Goal: Task Accomplishment & Management: Manage account settings

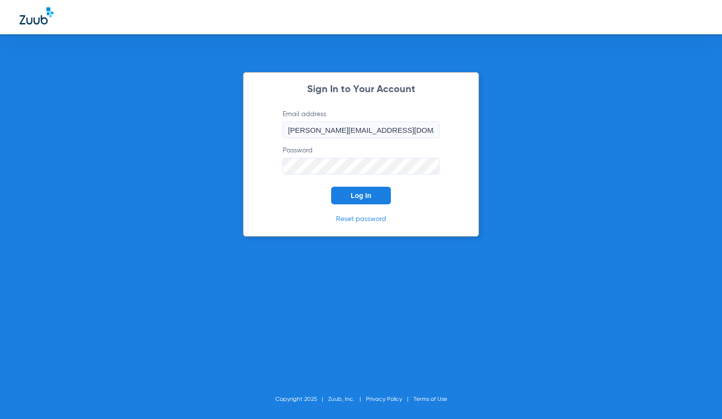
click at [371, 196] on button "Log In" at bounding box center [361, 196] width 60 height 18
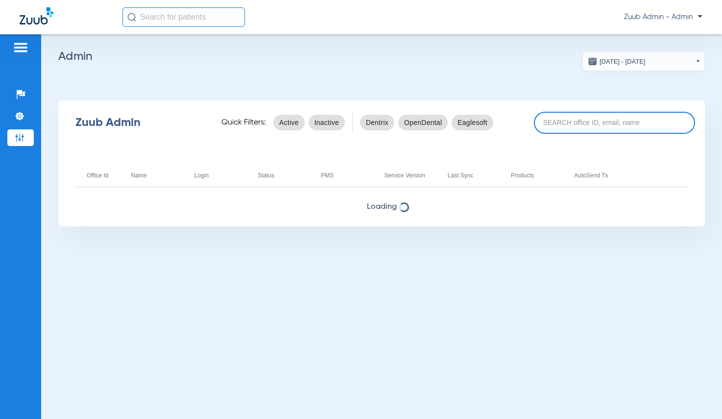
click at [549, 118] on input at bounding box center [614, 123] width 161 height 22
click at [603, 125] on input at bounding box center [614, 123] width 161 height 22
paste input "17006900"
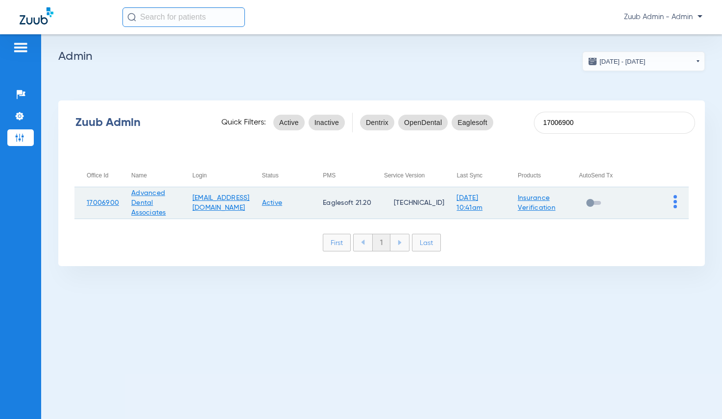
type input "17006900"
click at [674, 201] on img at bounding box center [674, 201] width 3 height 13
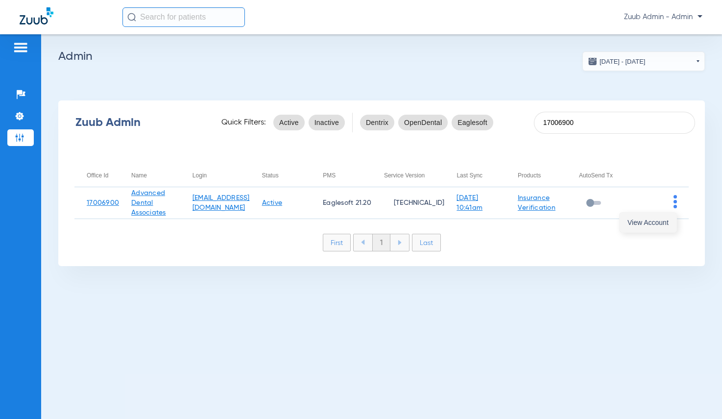
click at [660, 219] on span "View Account" at bounding box center [647, 222] width 41 height 7
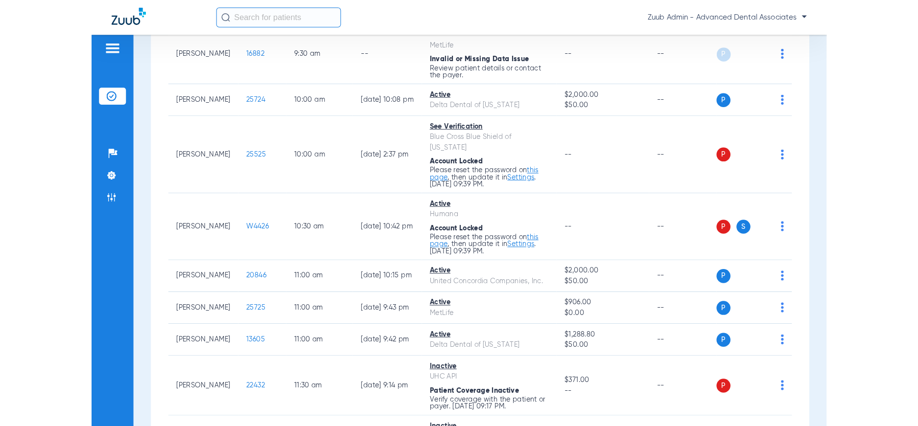
scroll to position [362, 0]
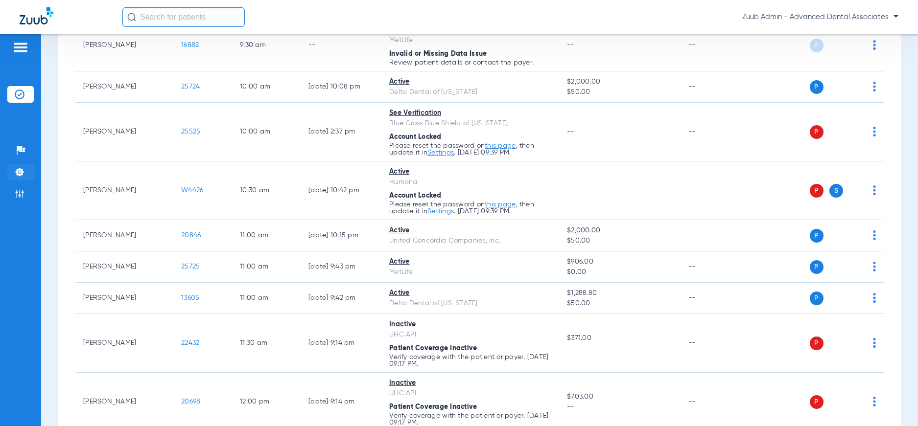
click at [21, 172] on img at bounding box center [20, 172] width 10 height 10
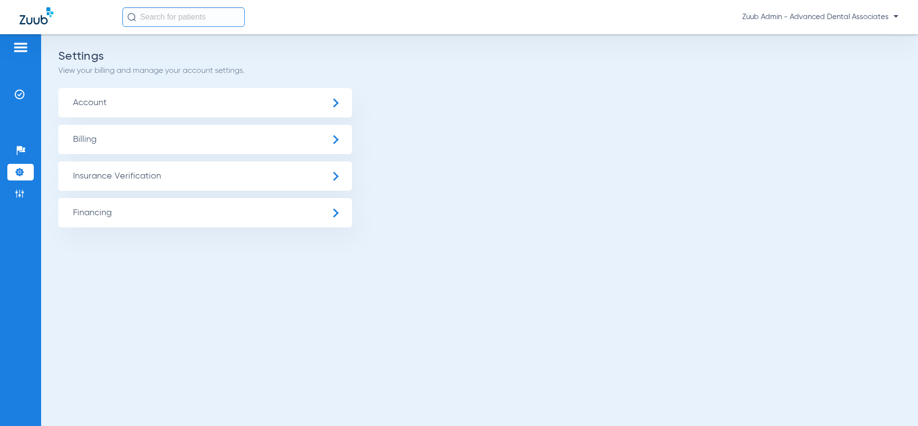
click at [92, 177] on span "Insurance Verification" at bounding box center [205, 176] width 294 height 29
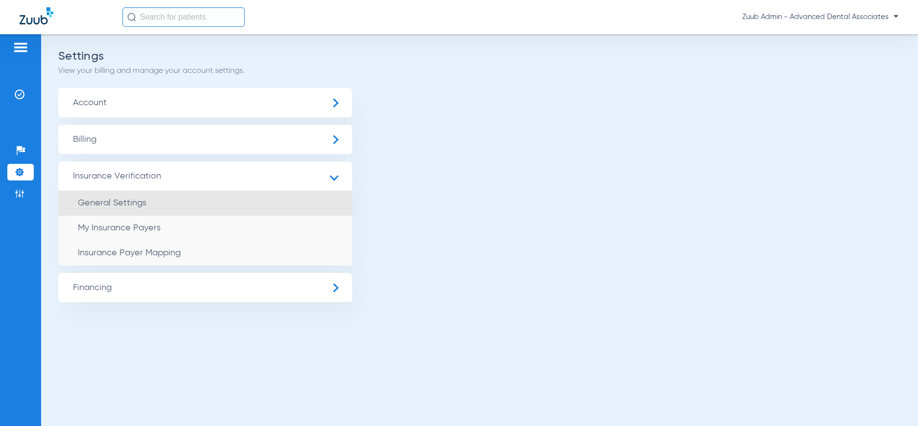
click at [103, 203] on span "General Settings" at bounding box center [112, 203] width 69 height 9
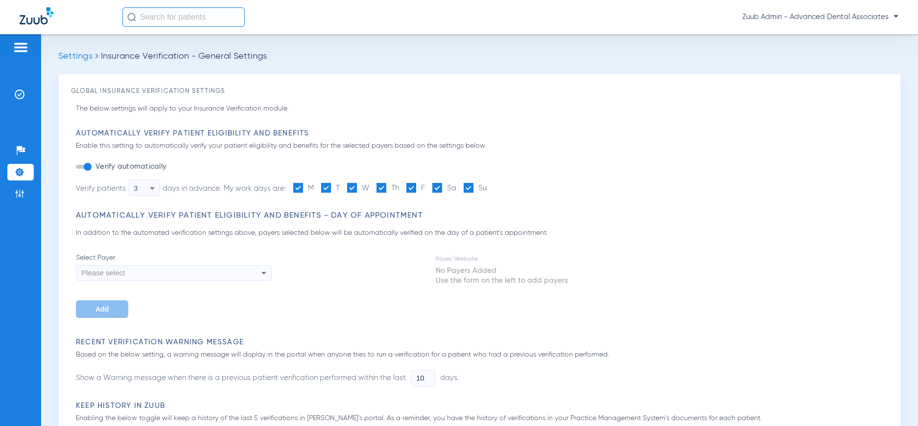
type input "30"
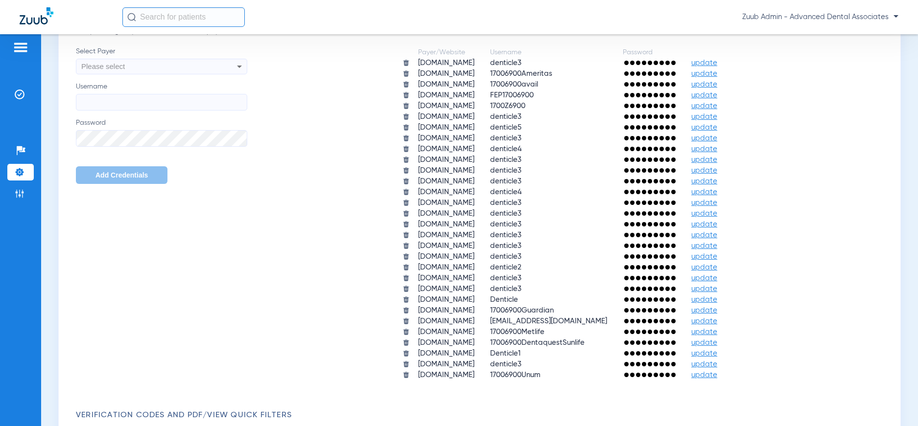
scroll to position [454, 0]
click at [717, 83] on span "update" at bounding box center [704, 85] width 26 height 7
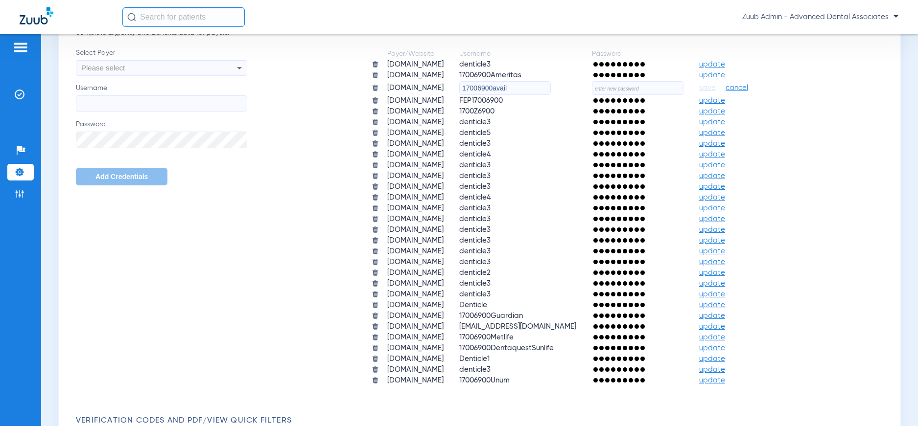
click at [684, 89] on input "text" at bounding box center [638, 88] width 92 height 14
paste input "YIaWTM1cmbez!"
type input "YIaWTM1cmbez!"
click at [716, 87] on span "save" at bounding box center [707, 88] width 17 height 9
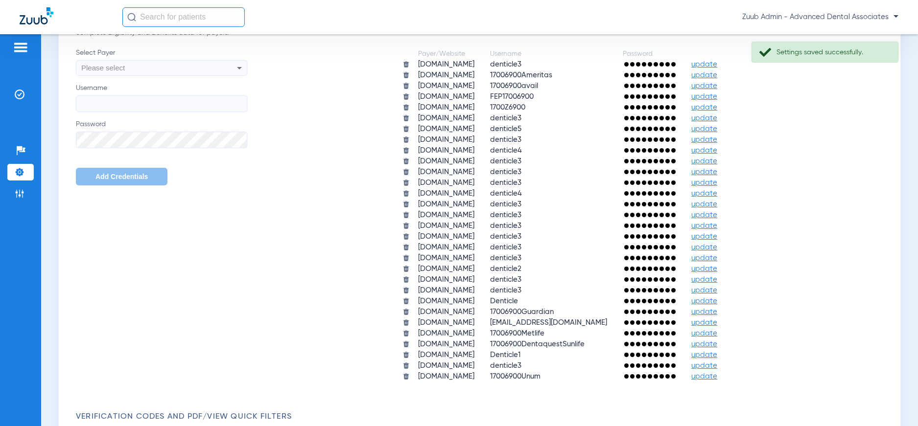
scroll to position [455, 0]
click at [24, 94] on li "Insurance Verification" at bounding box center [20, 94] width 26 height 17
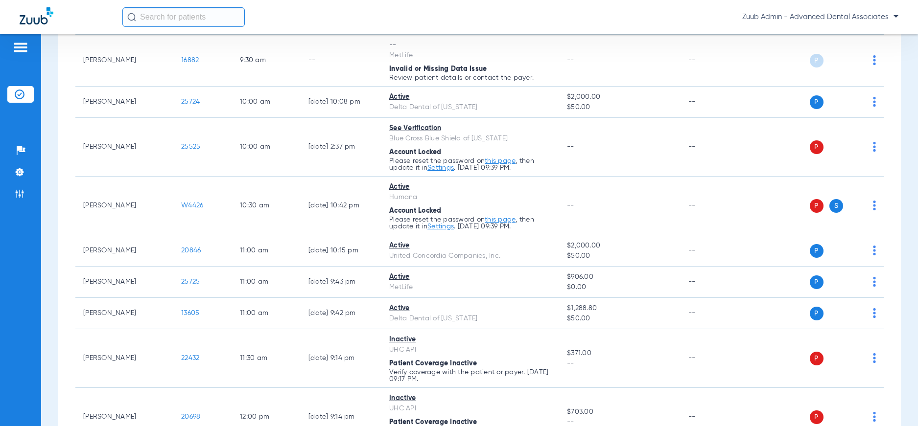
scroll to position [349, 0]
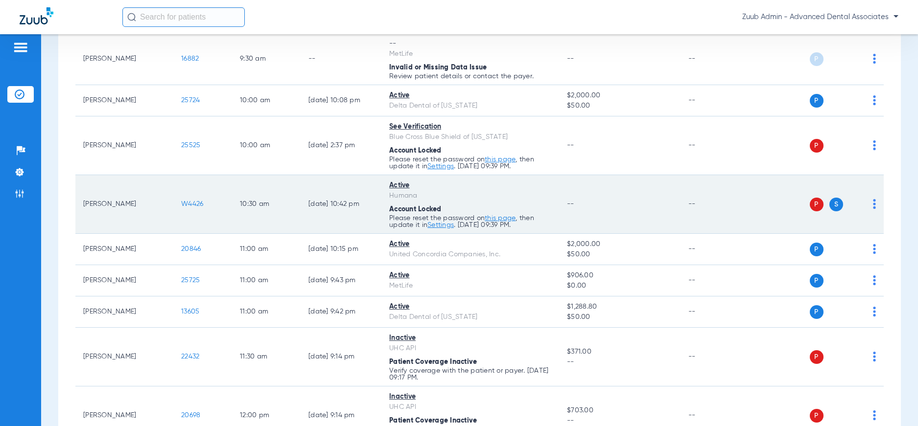
click at [721, 203] on img at bounding box center [874, 204] width 3 height 10
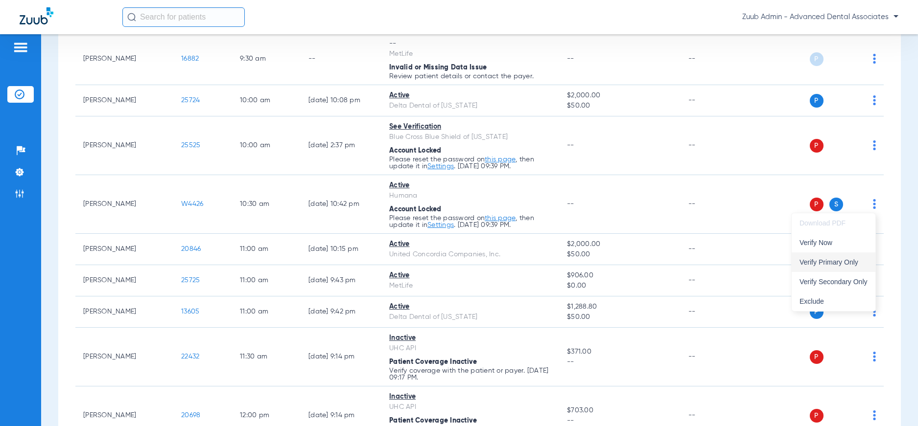
click at [721, 269] on button "Verify Primary Only" at bounding box center [834, 263] width 84 height 20
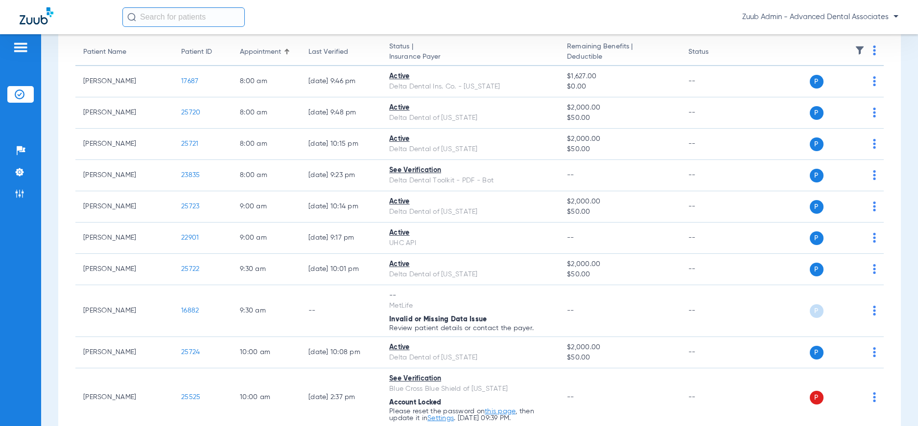
scroll to position [0, 0]
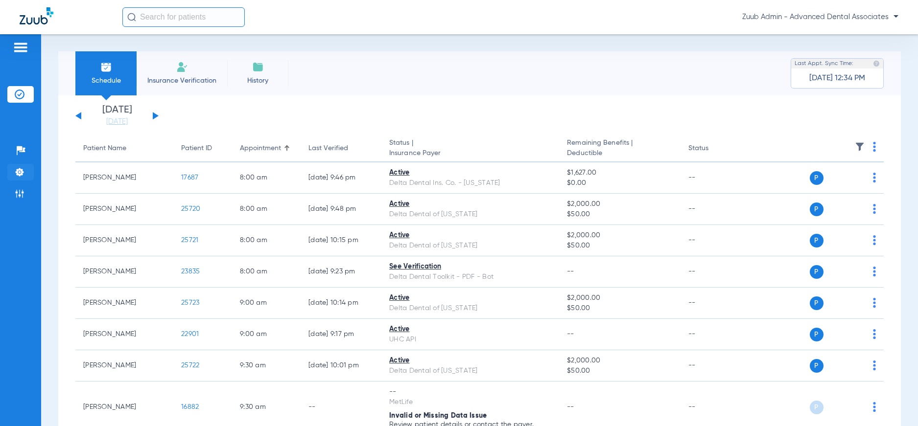
click at [17, 169] on img at bounding box center [20, 172] width 10 height 10
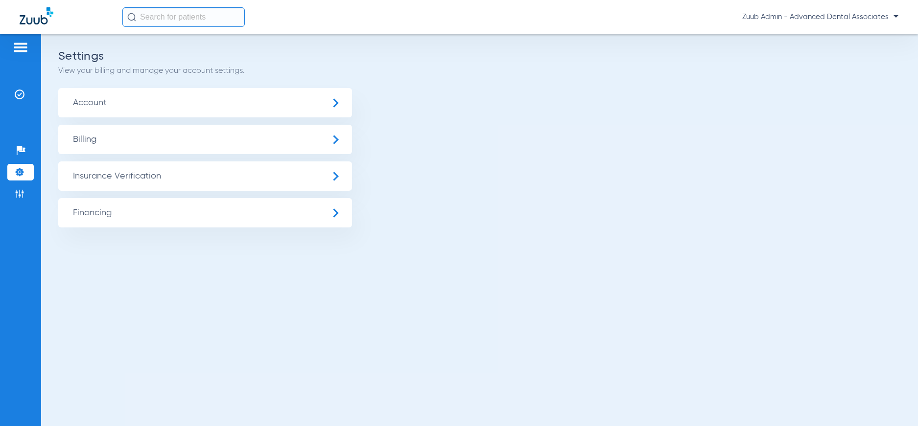
click at [99, 181] on span "Insurance Verification" at bounding box center [205, 176] width 294 height 29
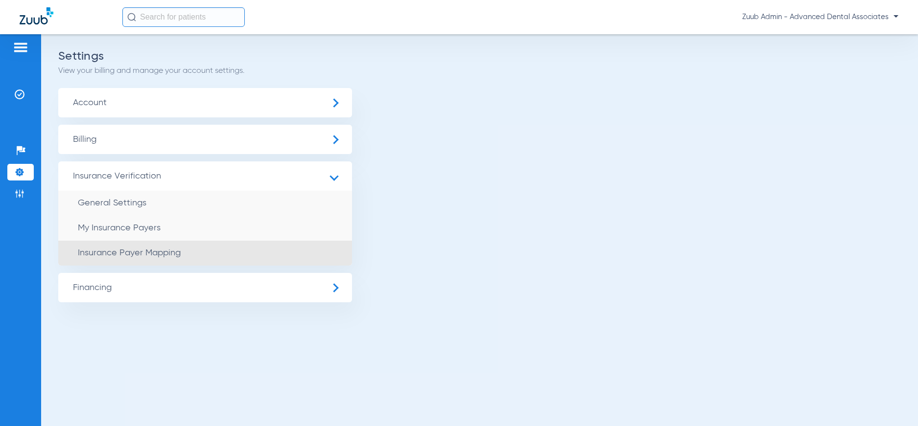
click at [118, 258] on li "Insurance Payer Mapping" at bounding box center [205, 253] width 294 height 25
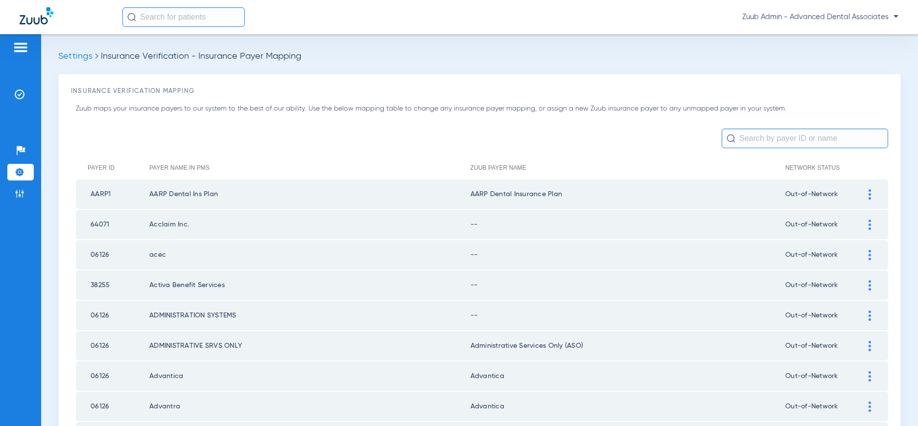
click at [721, 221] on div at bounding box center [869, 225] width 17 height 10
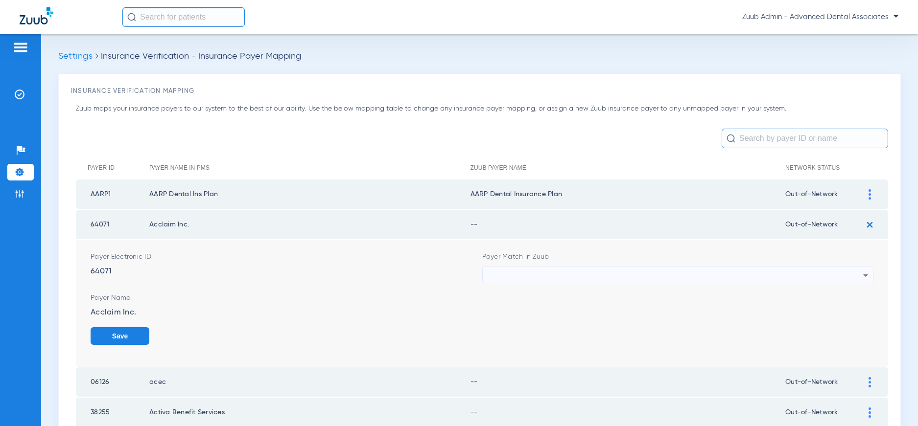
click at [721, 274] on div at bounding box center [676, 275] width 376 height 17
type input "``"
drag, startPoint x: 613, startPoint y: 334, endPoint x: 636, endPoint y: 334, distance: 22.5
click at [613, 334] on mat-option "Unsupported Payer" at bounding box center [679, 329] width 392 height 17
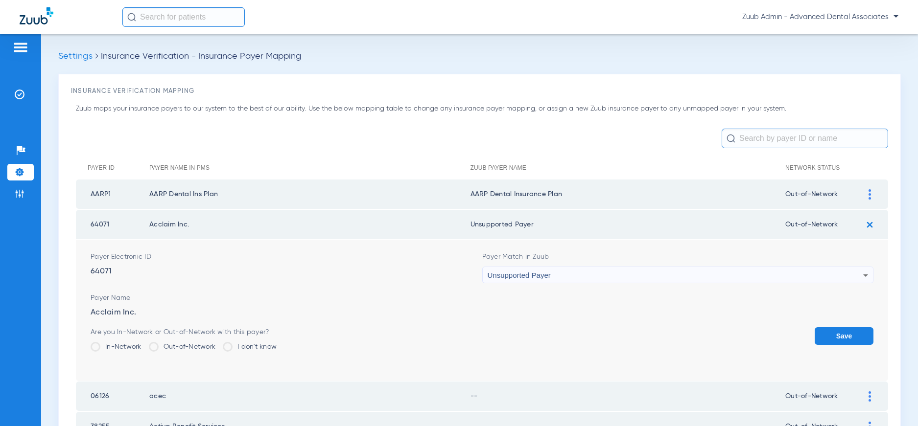
click at [721, 341] on button "Save" at bounding box center [844, 337] width 59 height 18
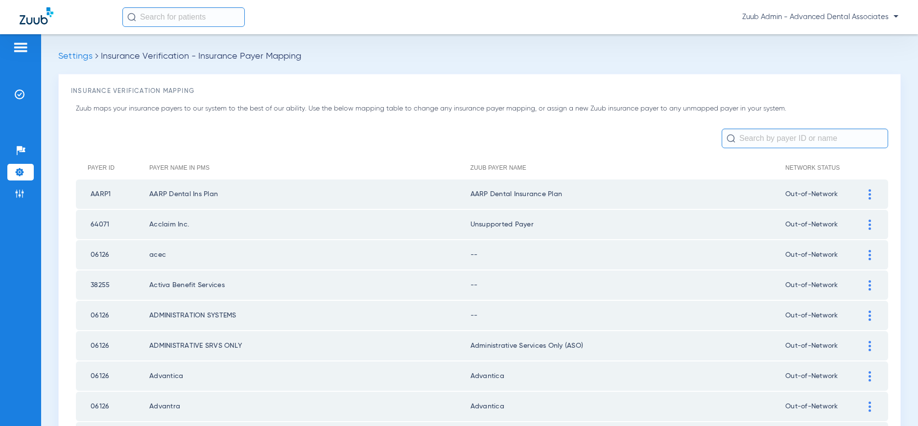
click at [721, 255] on img at bounding box center [870, 255] width 2 height 10
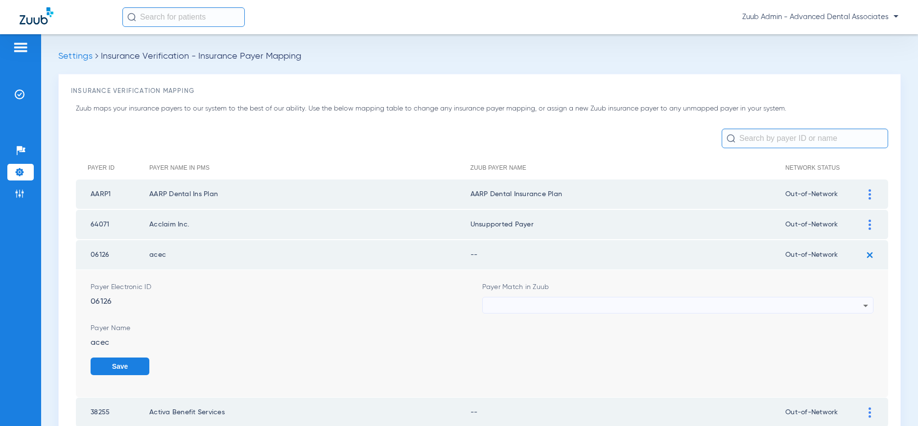
click at [677, 305] on div at bounding box center [676, 306] width 376 height 17
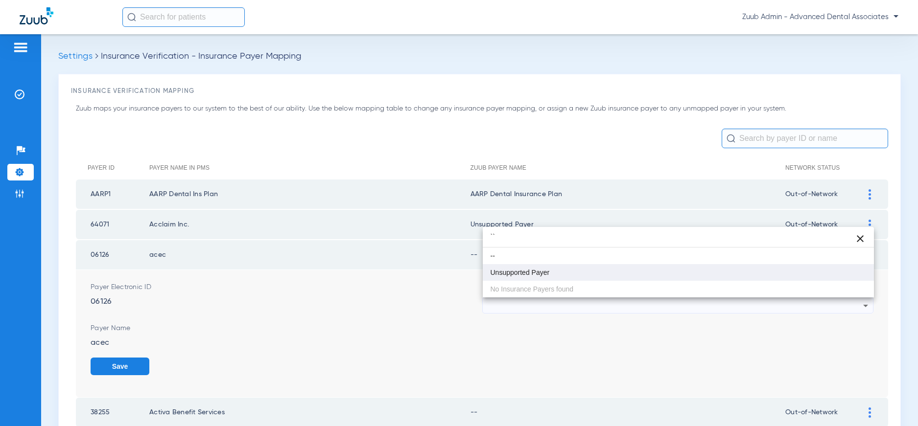
type input "``"
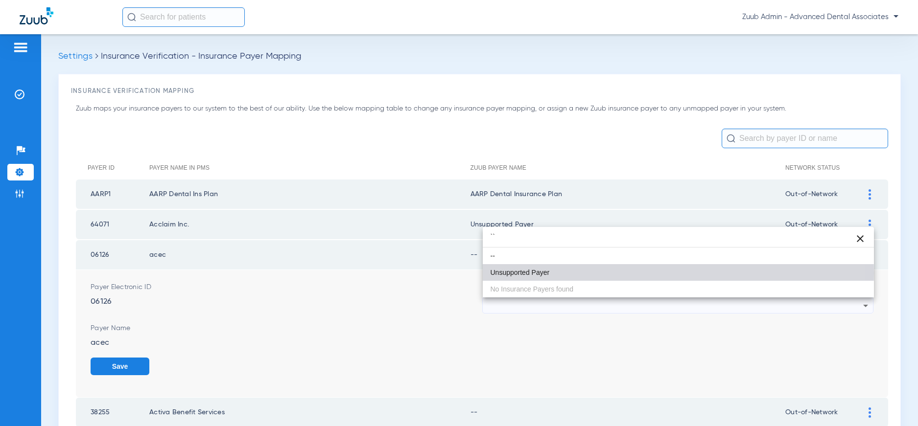
click at [558, 273] on mat-option "Unsupported Payer" at bounding box center [679, 272] width 392 height 17
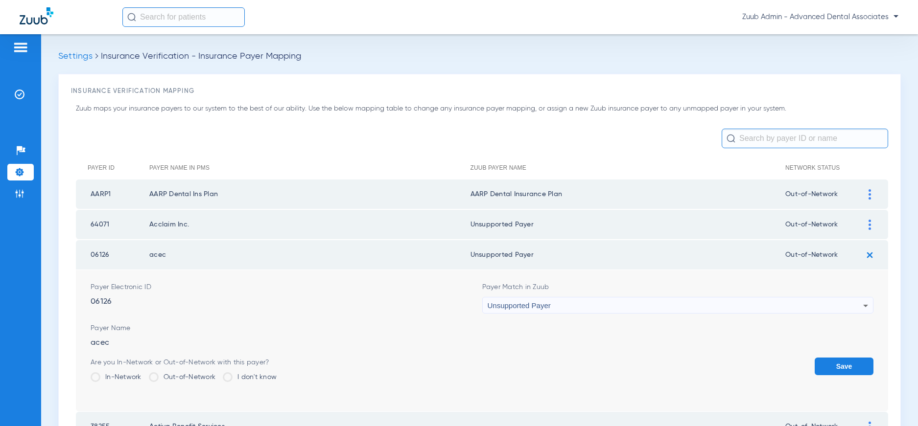
click at [721, 361] on button "Save" at bounding box center [844, 367] width 59 height 18
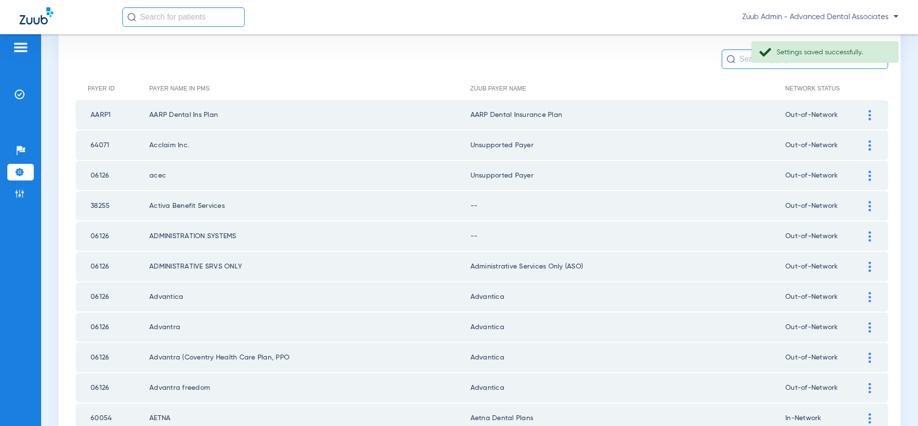
scroll to position [80, 0]
click at [721, 205] on img at bounding box center [870, 205] width 2 height 10
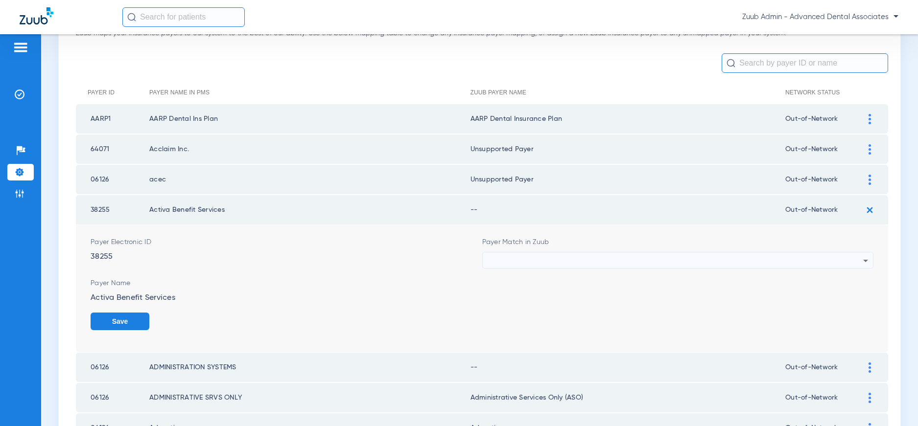
click at [721, 264] on div at bounding box center [676, 261] width 376 height 17
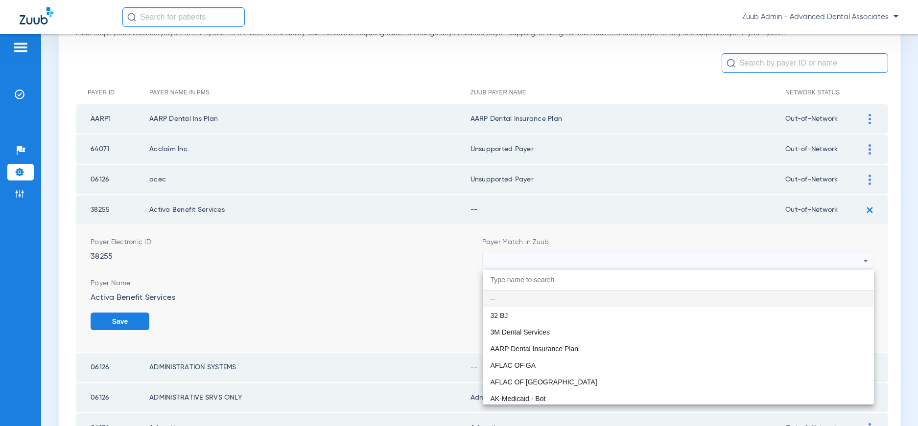
scroll to position [74, 0]
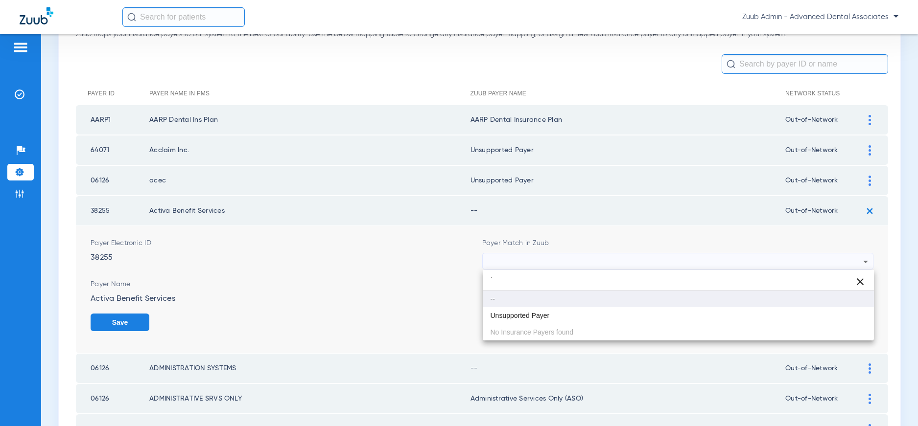
type input "`"
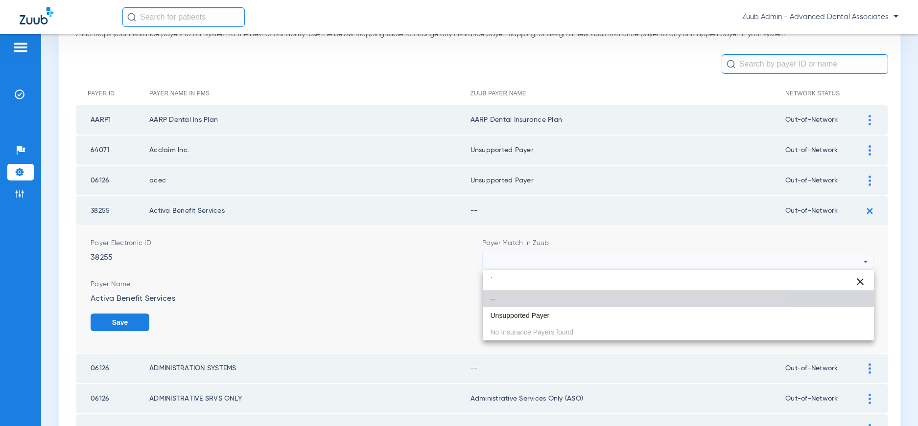
click at [582, 304] on mat-option "--" at bounding box center [679, 299] width 392 height 17
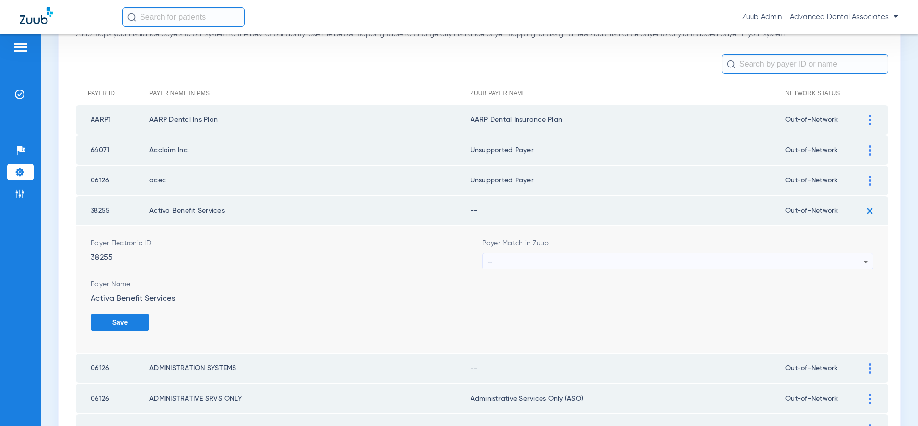
click at [108, 321] on button "Save" at bounding box center [120, 323] width 59 height 18
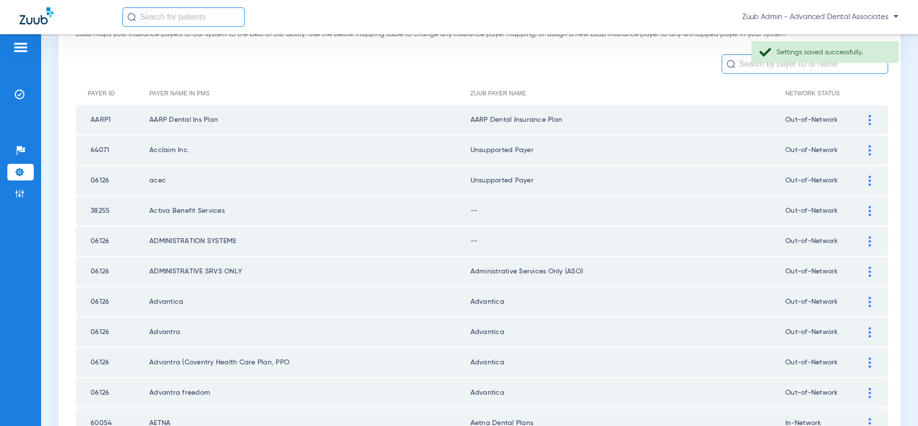
click at [721, 210] on div at bounding box center [869, 211] width 17 height 10
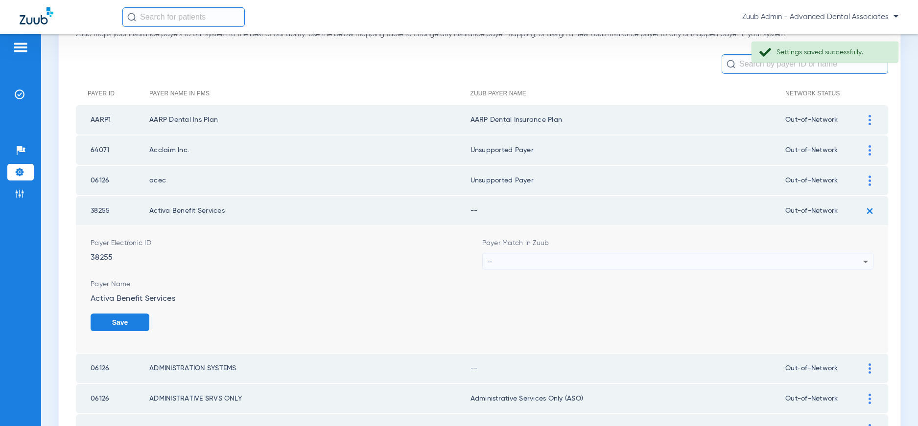
click at [703, 261] on div "--" at bounding box center [676, 262] width 376 height 17
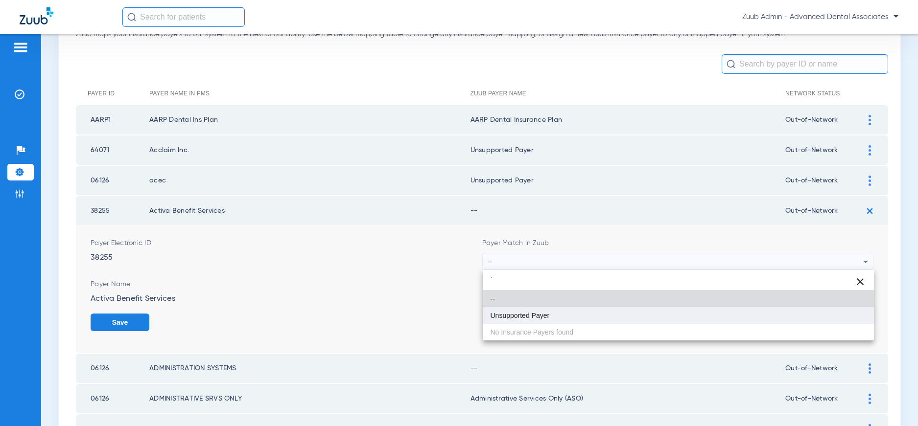
type input "`"
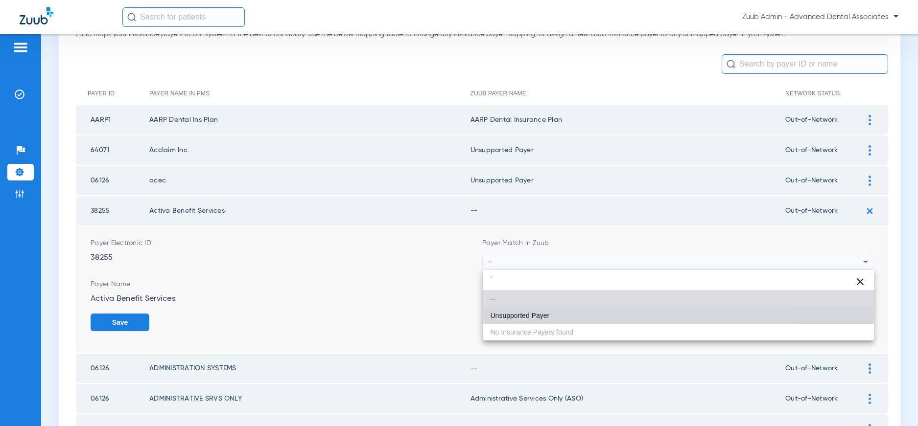
click at [522, 315] on span "Unsupported Payer" at bounding box center [520, 315] width 59 height 7
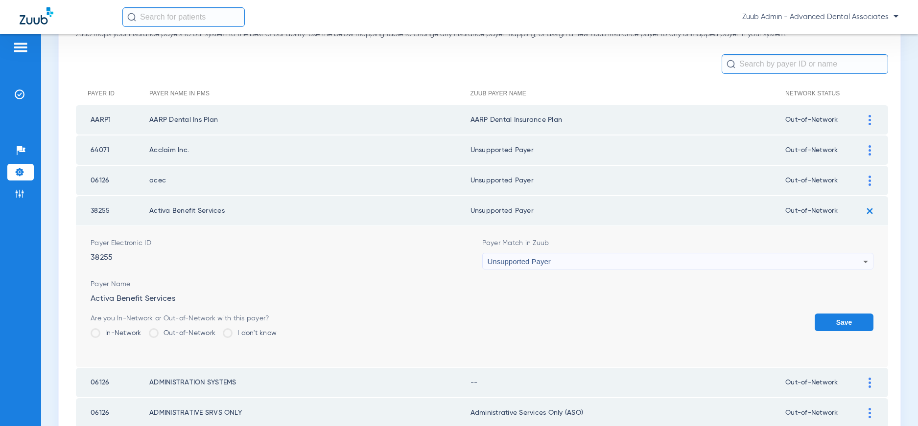
click at [721, 319] on button "Save" at bounding box center [844, 323] width 59 height 18
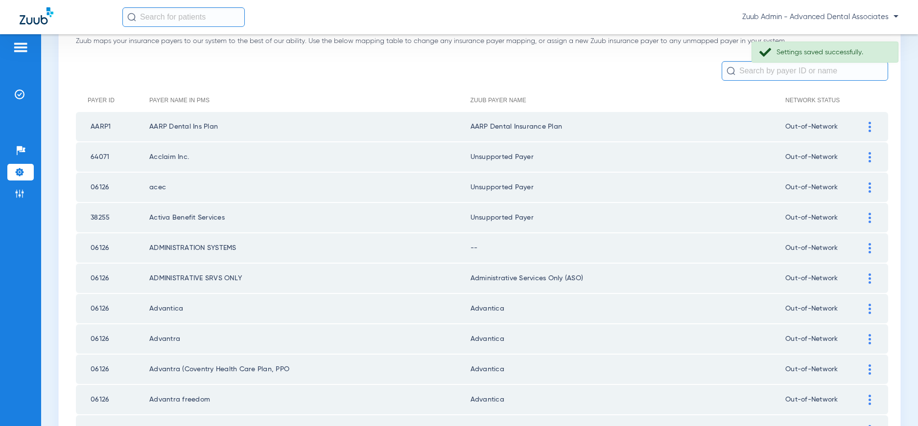
scroll to position [71, 0]
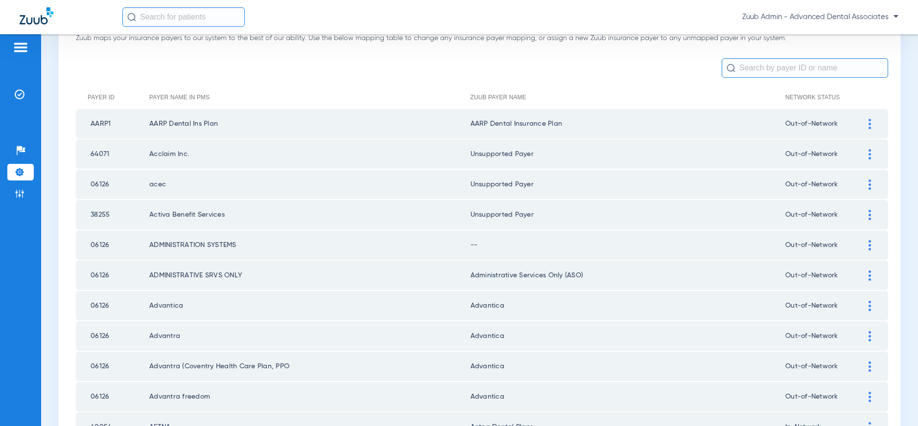
click at [721, 244] on img at bounding box center [870, 245] width 2 height 10
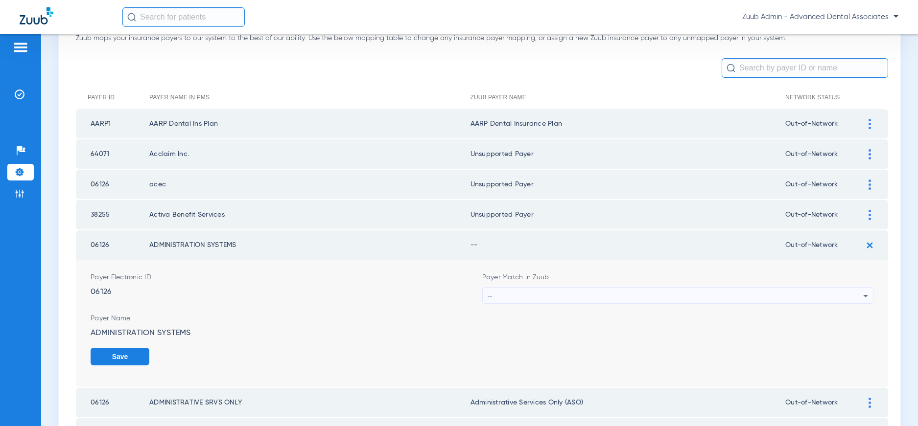
click at [721, 295] on div "--" at bounding box center [676, 296] width 376 height 17
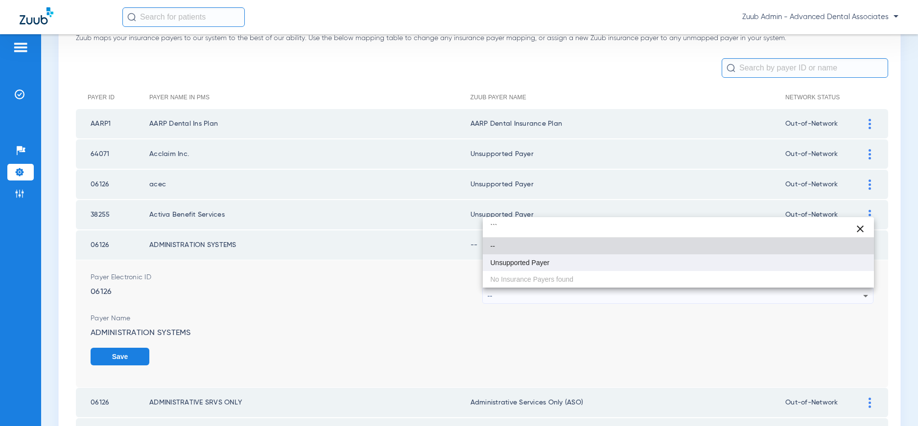
type input "```"
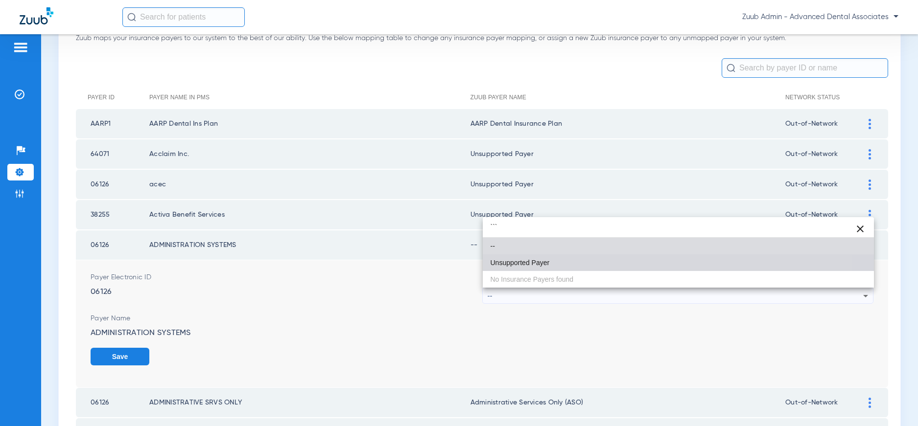
click at [552, 270] on mat-option "Unsupported Payer" at bounding box center [679, 263] width 392 height 17
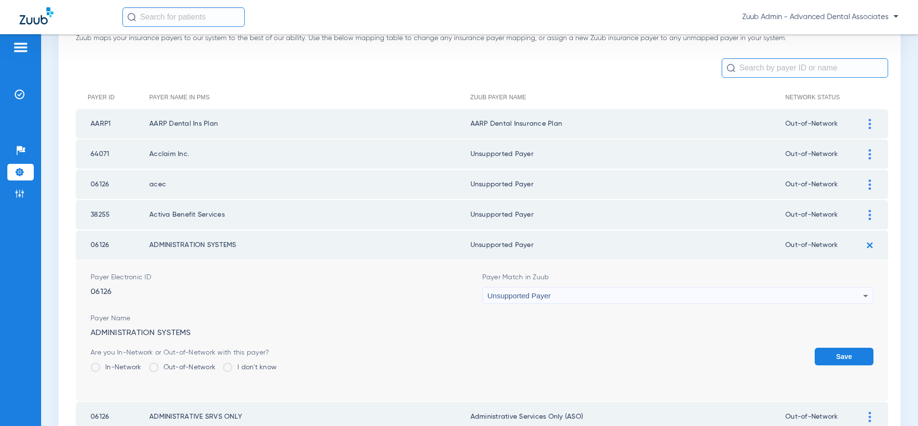
click at [721, 358] on button "Save" at bounding box center [844, 357] width 59 height 18
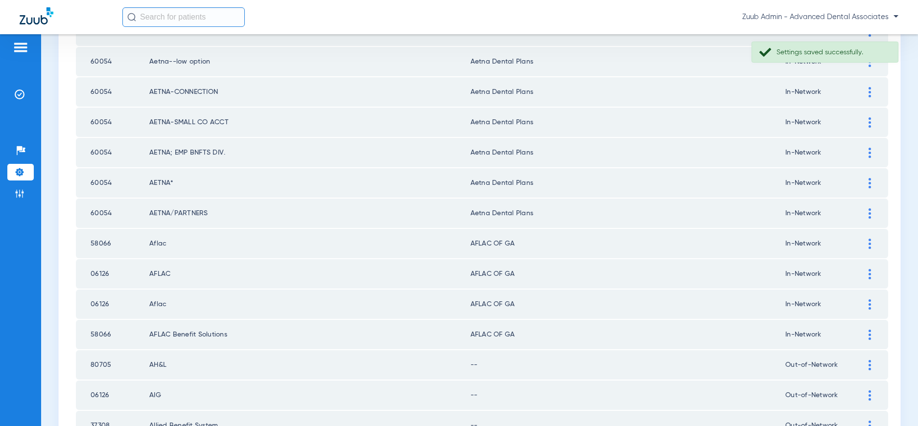
scroll to position [1343, 0]
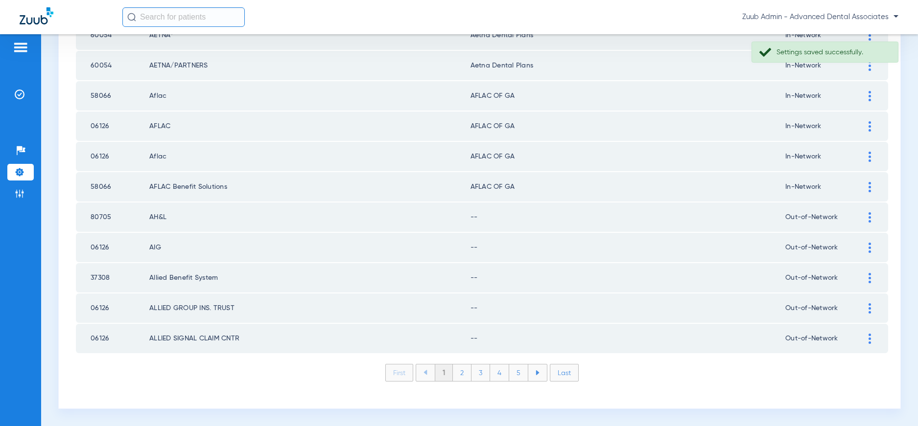
click at [721, 218] on img at bounding box center [870, 218] width 2 height 10
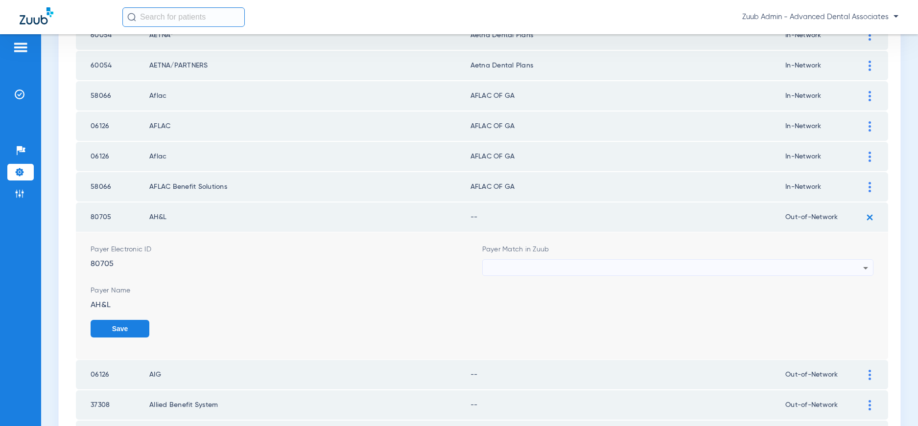
click at [721, 265] on div at bounding box center [676, 268] width 376 height 17
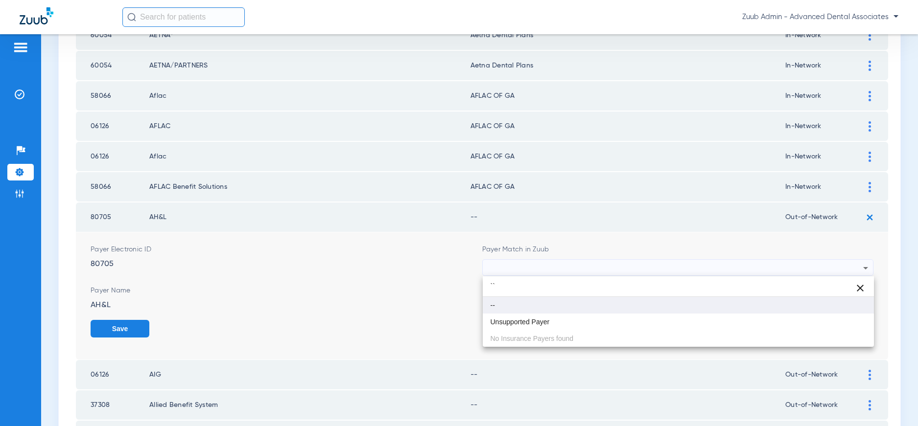
type input "``"
click at [574, 303] on mat-option "--" at bounding box center [679, 305] width 392 height 17
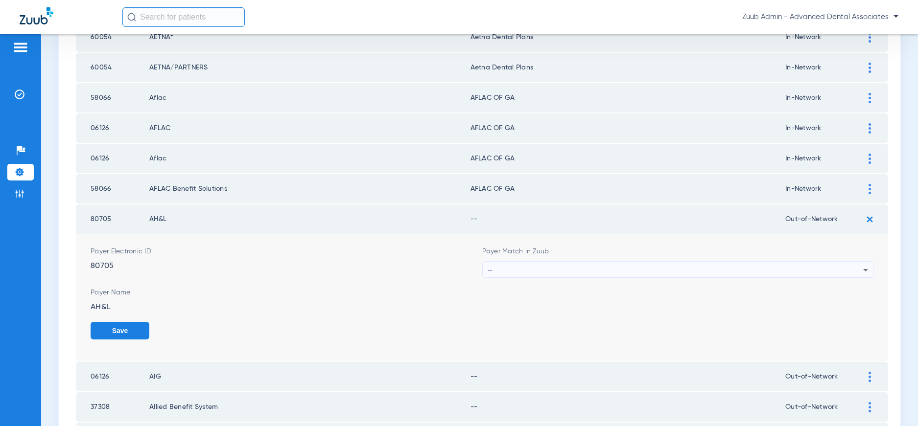
scroll to position [1341, 0]
click at [657, 269] on div "--" at bounding box center [676, 270] width 376 height 17
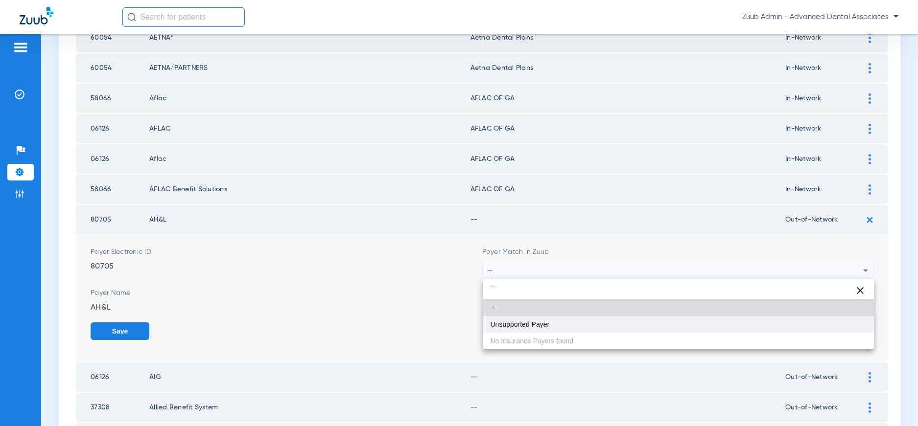
type input "``"
click at [510, 321] on span "Unsupported Payer" at bounding box center [520, 324] width 59 height 7
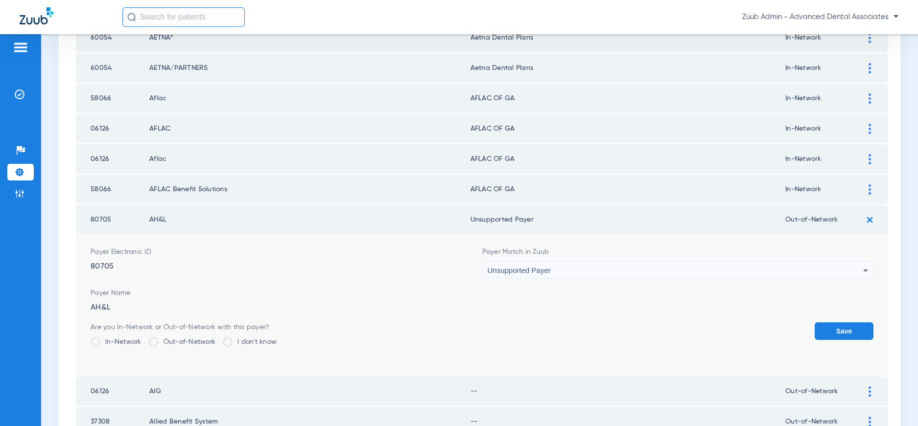
click at [721, 334] on button "Save" at bounding box center [844, 332] width 59 height 18
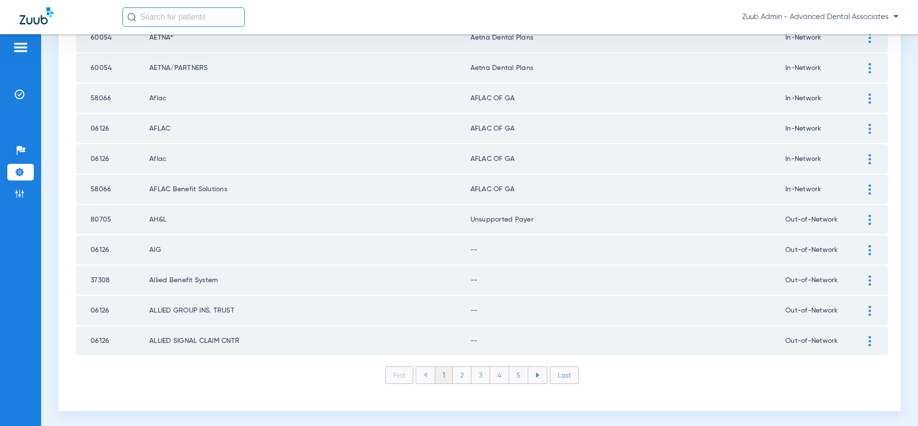
scroll to position [1339, 0]
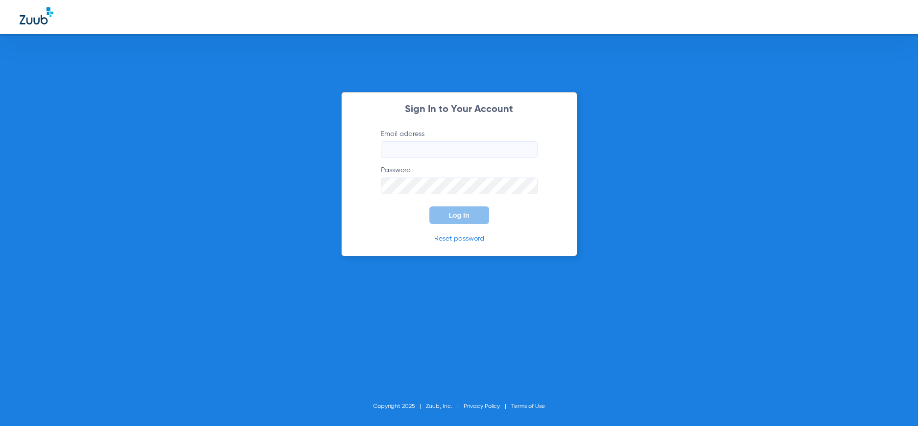
type input "[PERSON_NAME][EMAIL_ADDRESS][DOMAIN_NAME]"
click at [471, 220] on button "Log In" at bounding box center [459, 216] width 60 height 18
